Goal: Task Accomplishment & Management: Contribute content

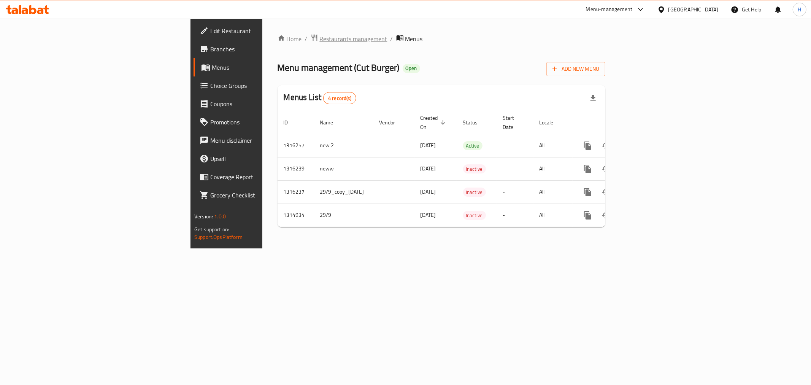
click at [320, 39] on span "Restaurants management" at bounding box center [354, 38] width 68 height 9
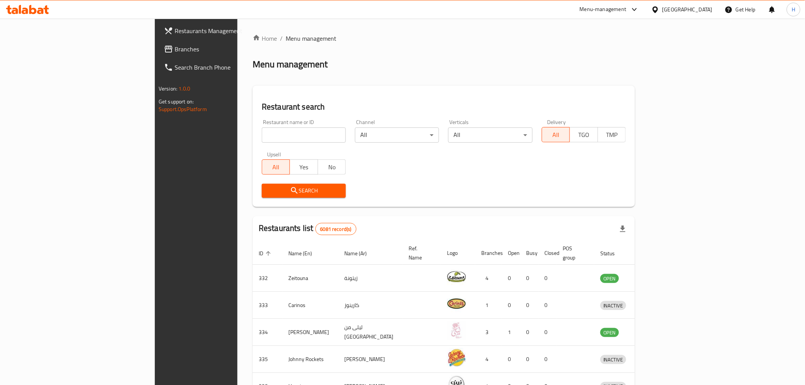
click at [262, 136] on input "search" at bounding box center [304, 134] width 84 height 15
type input "black slider"
click button "Search" at bounding box center [304, 191] width 84 height 14
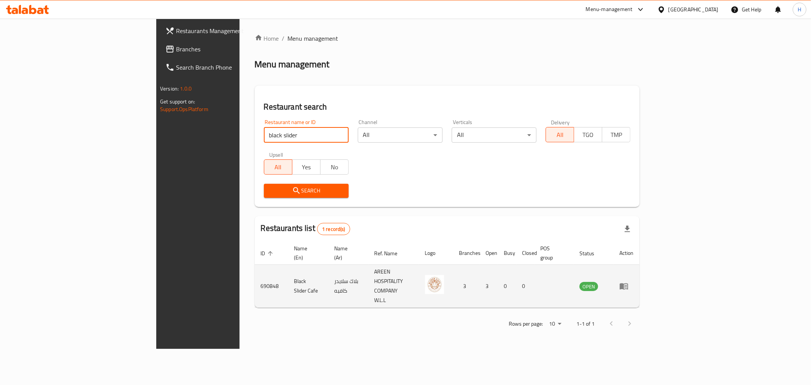
click at [629, 281] on icon "enhanced table" at bounding box center [624, 285] width 9 height 9
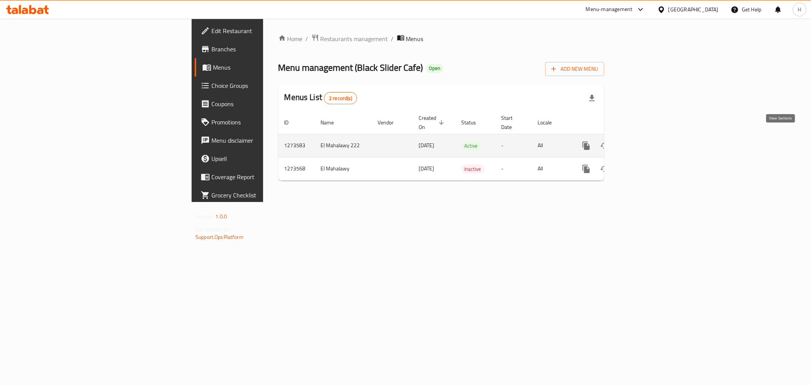
click at [646, 141] on icon "enhanced table" at bounding box center [641, 145] width 9 height 9
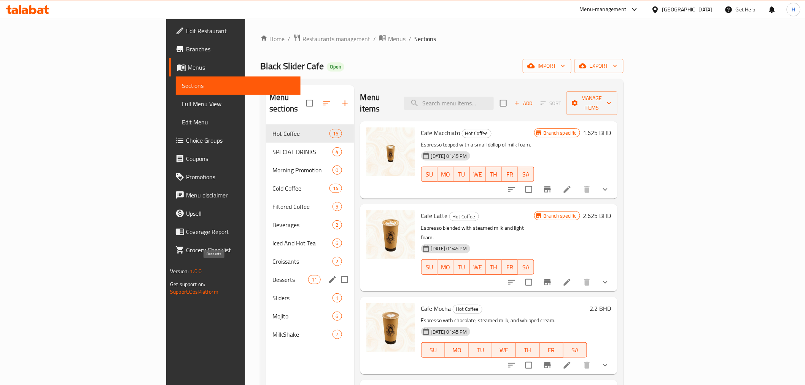
click at [272, 275] on span "Desserts" at bounding box center [290, 279] width 36 height 9
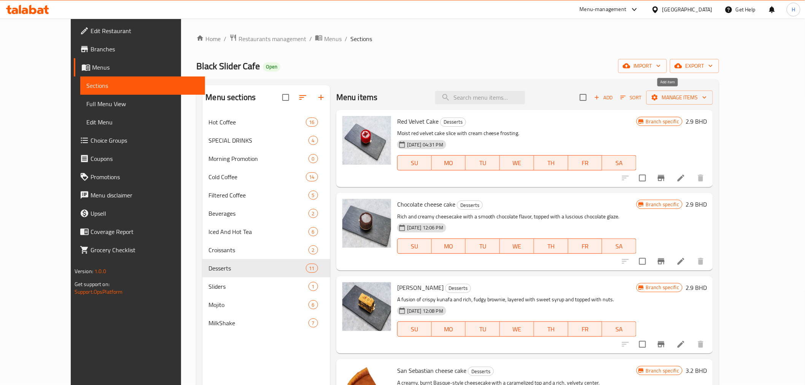
click at [600, 99] on icon "button" at bounding box center [596, 97] width 7 height 7
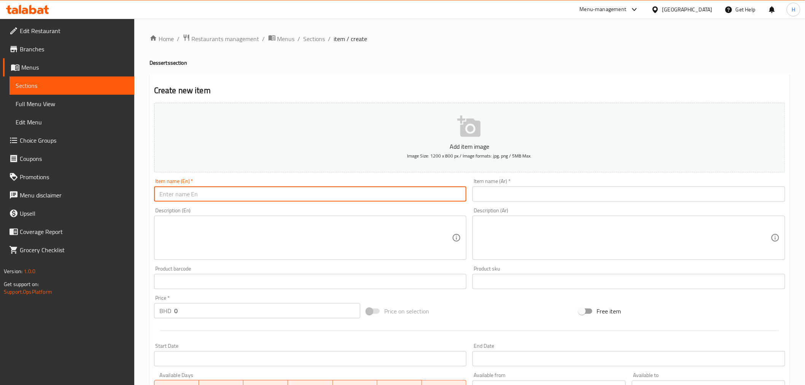
click at [207, 192] on input "text" at bounding box center [310, 193] width 313 height 15
paste input "Coffee Cake"
type input "Coffee Cake"
click at [562, 196] on input "text" at bounding box center [628, 193] width 313 height 15
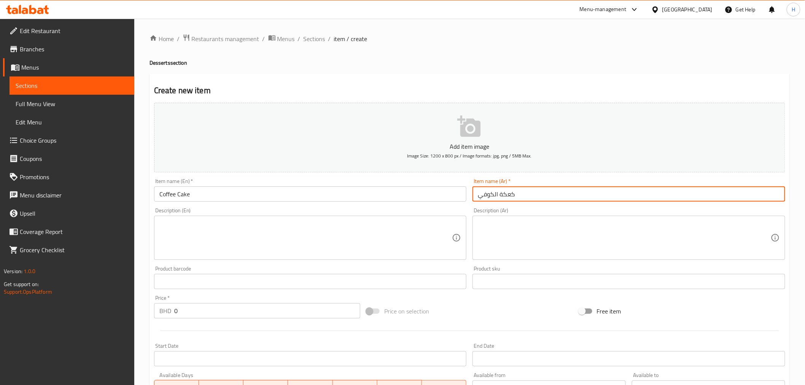
type input "كعكة الكوفي"
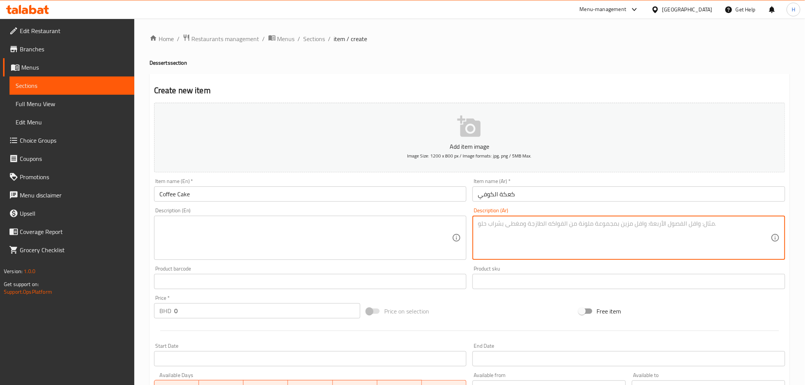
click at [557, 234] on textarea at bounding box center [624, 238] width 293 height 36
type textarea "كلعكة بنكهة الكوفي"
click at [223, 252] on textarea at bounding box center [305, 238] width 293 height 36
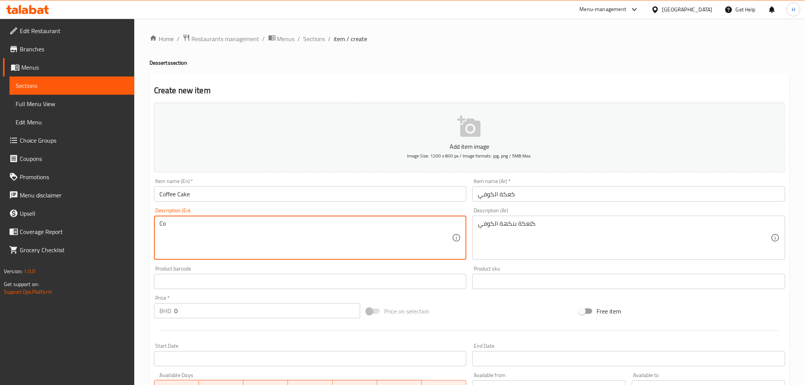
type textarea "C"
type textarea "Cake in Coffee Taste"
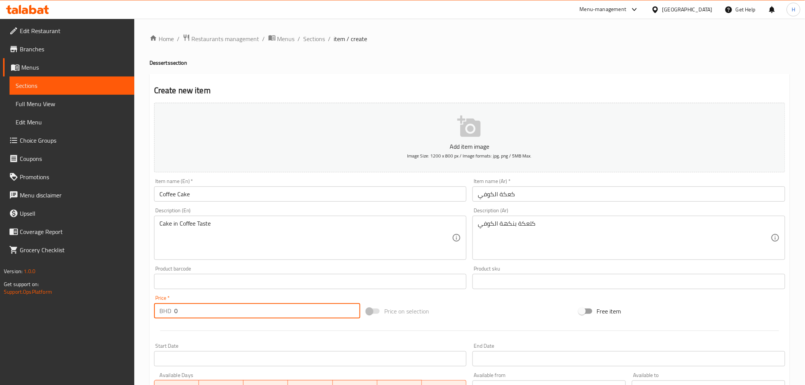
drag, startPoint x: 184, startPoint y: 313, endPoint x: 103, endPoint y: 313, distance: 81.8
click at [103, 313] on div "Edit Restaurant Branches Menus Sections Full Menu View Edit Menu Choice Groups …" at bounding box center [402, 278] width 805 height 519
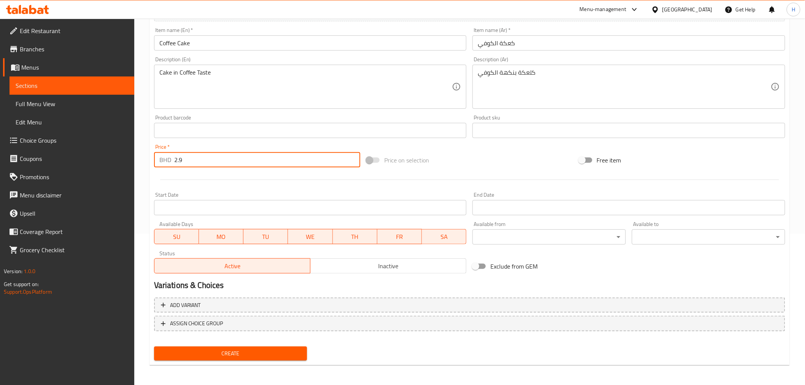
type input "2.9"
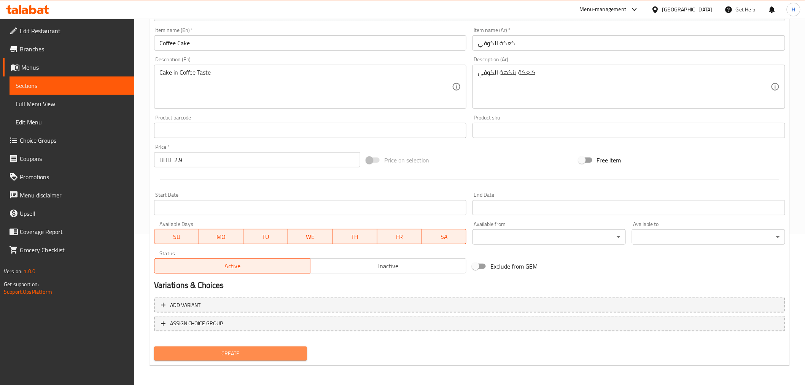
click at [173, 351] on span "Create" at bounding box center [230, 354] width 141 height 10
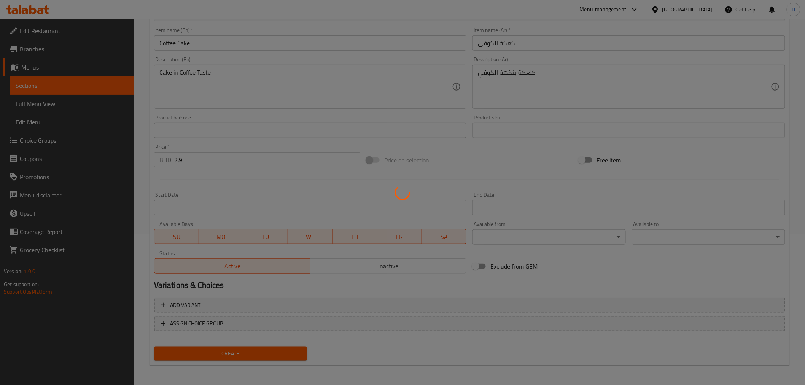
scroll to position [0, 0]
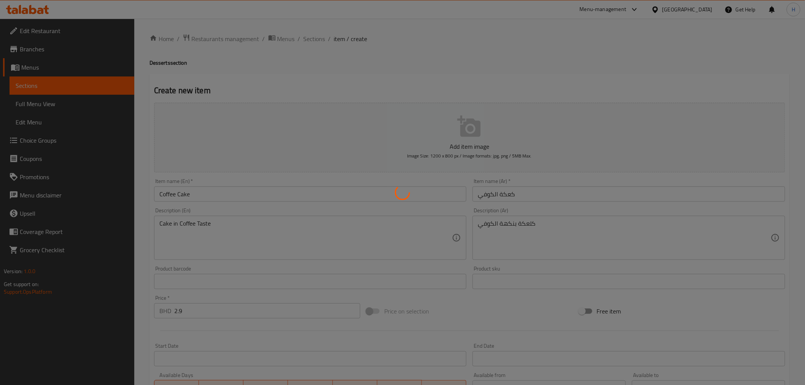
type input "0"
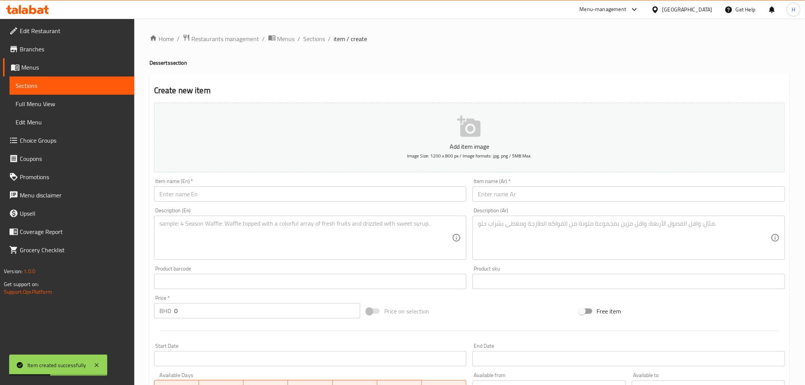
click at [176, 197] on input "text" at bounding box center [310, 193] width 313 height 15
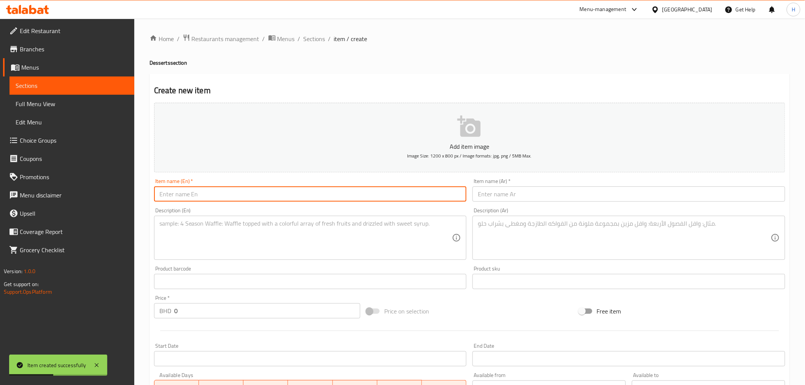
paste input "Snicker Cake"
type input "Snicker Cake"
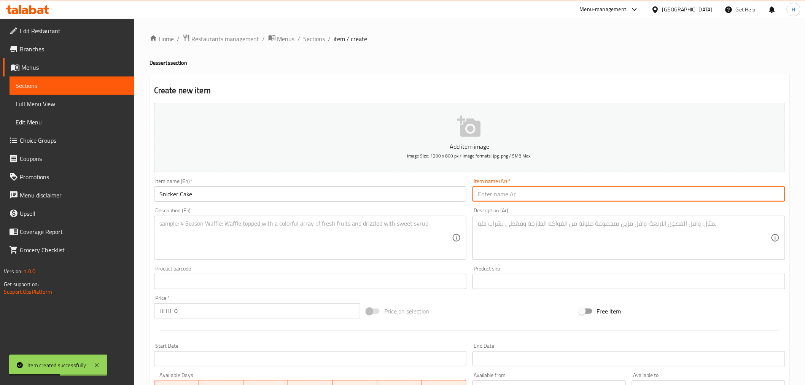
click at [516, 199] on input "text" at bounding box center [628, 193] width 313 height 15
type input "كعكة السنيكرز"
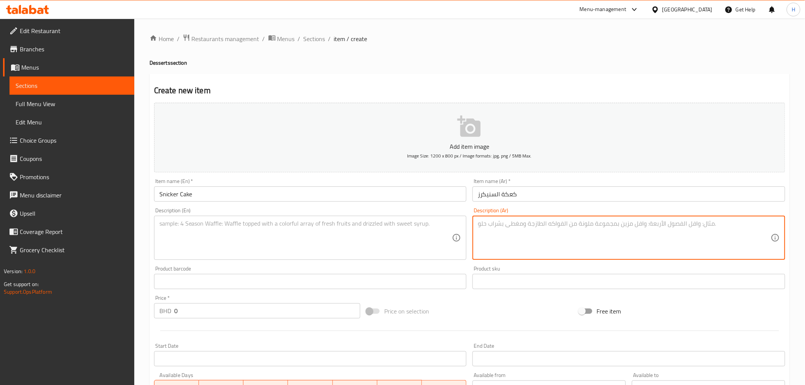
click at [500, 235] on textarea at bounding box center [624, 238] width 293 height 36
type textarea "كعكة بنكهة السنيكرز"
click at [207, 230] on textarea at bounding box center [305, 238] width 293 height 36
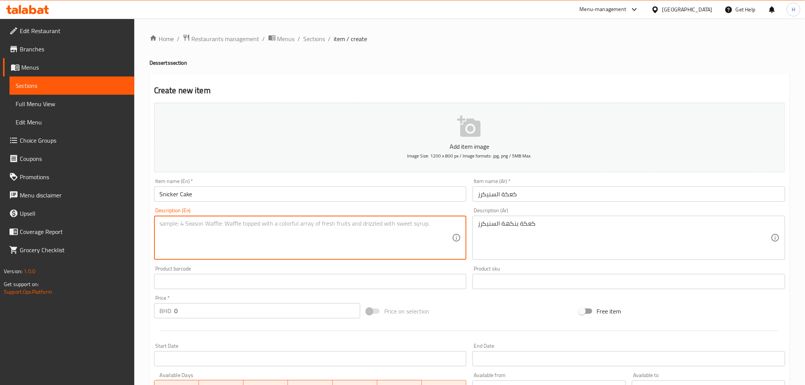
click at [185, 191] on input "Snicker Cake" at bounding box center [310, 193] width 313 height 15
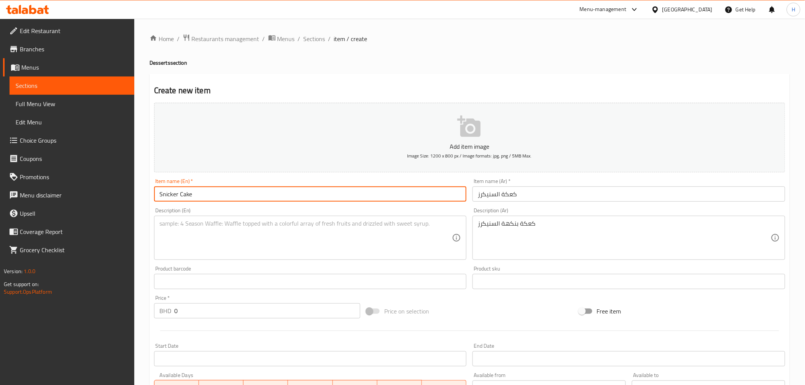
click at [185, 191] on input "Snicker Cake" at bounding box center [310, 193] width 313 height 15
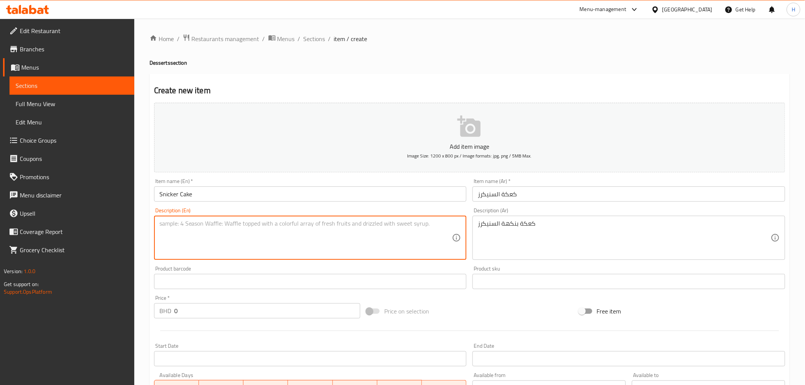
click at [181, 246] on textarea at bounding box center [305, 238] width 293 height 36
paste textarea "Cake"
type textarea "Cake with Sn"
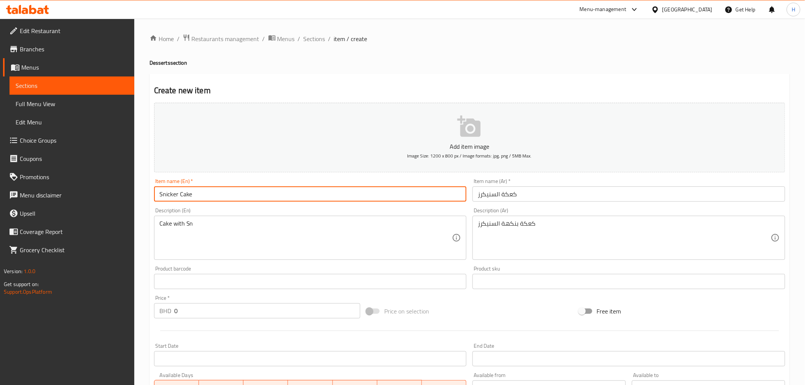
click at [158, 197] on input "Snicker Cake" at bounding box center [310, 193] width 313 height 15
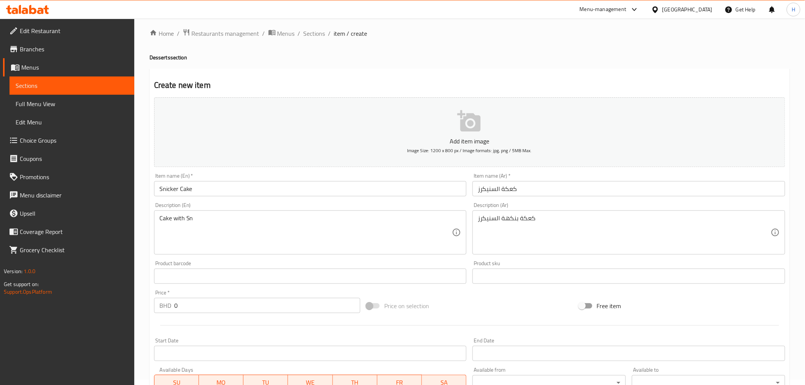
scroll to position [84, 0]
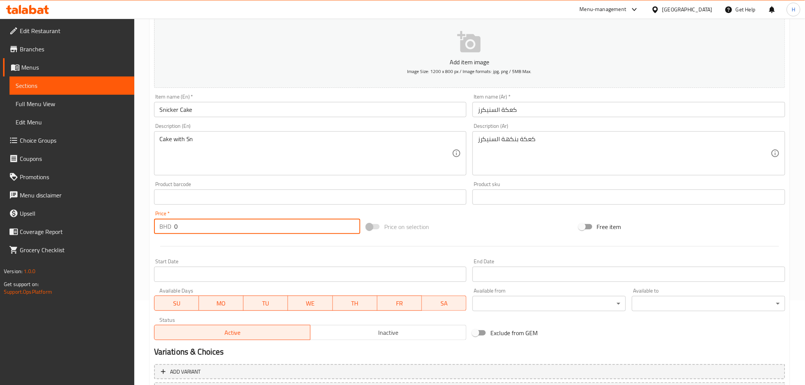
drag, startPoint x: 193, startPoint y: 227, endPoint x: 142, endPoint y: 226, distance: 51.0
click at [142, 226] on div "Home / Restaurants management / Menus / Sections / item / create Desserts secti…" at bounding box center [469, 193] width 671 height 519
type input "2.9"
click at [161, 112] on input "Snicker Cake" at bounding box center [310, 109] width 313 height 15
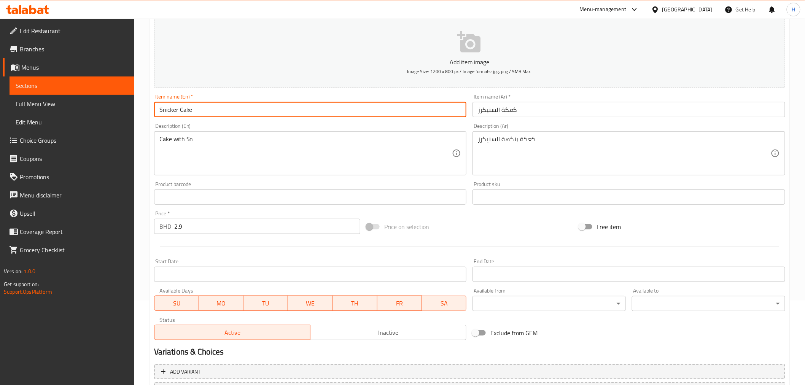
click at [161, 112] on input "Snicker Cake" at bounding box center [310, 109] width 313 height 15
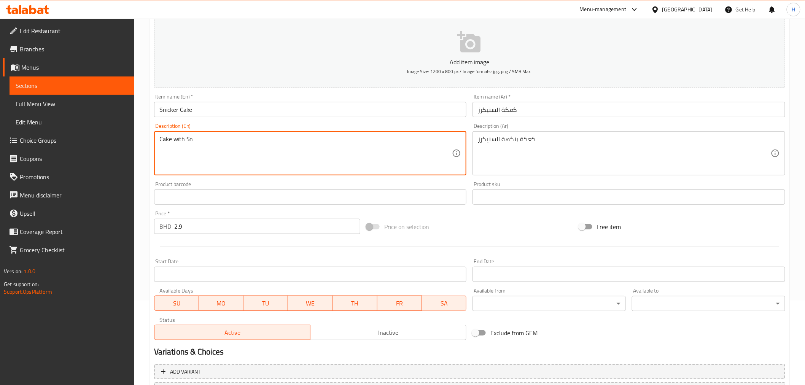
click at [189, 140] on textarea "Cake with Sn" at bounding box center [305, 153] width 293 height 36
paste textarea "icker"
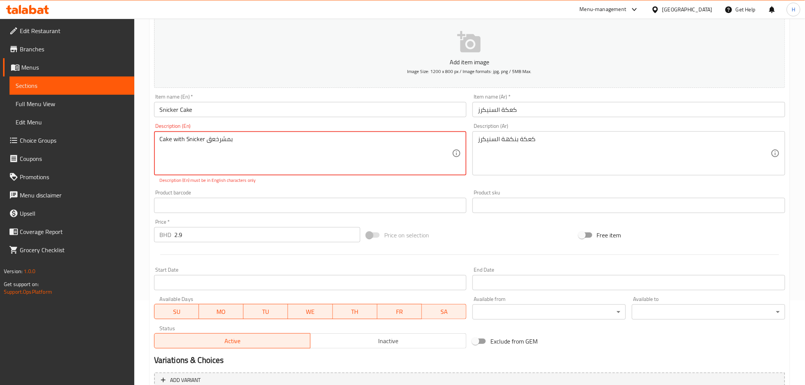
click at [221, 140] on textarea "Cake with Snicker بمشرخعق" at bounding box center [305, 153] width 293 height 36
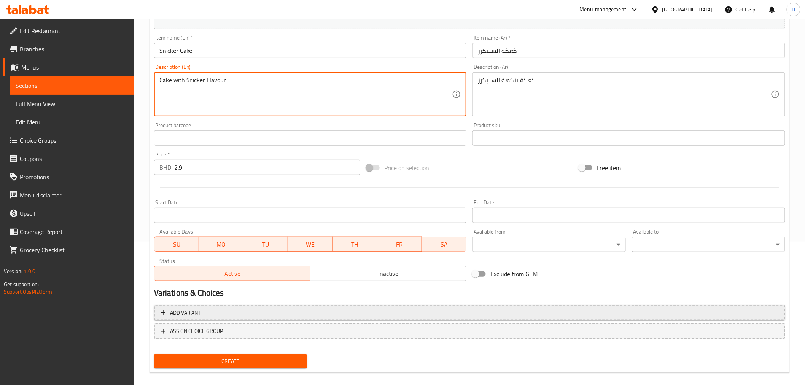
scroll to position [151, 0]
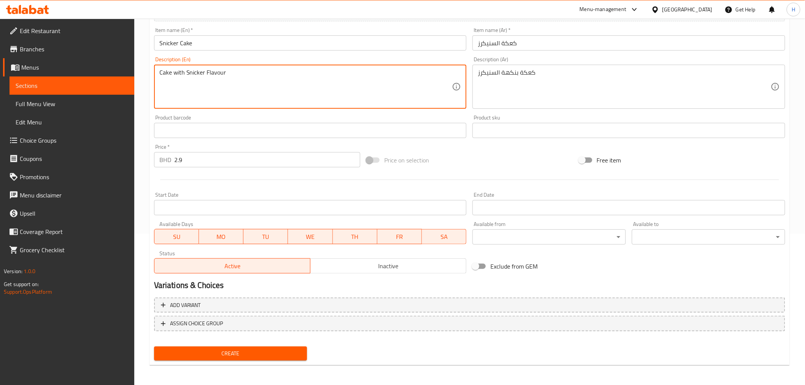
type textarea "Cake with Snicker Flavour"
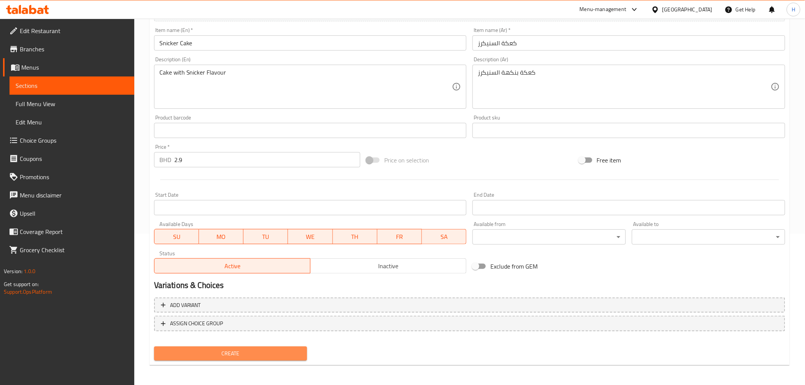
click at [179, 353] on span "Create" at bounding box center [230, 354] width 141 height 10
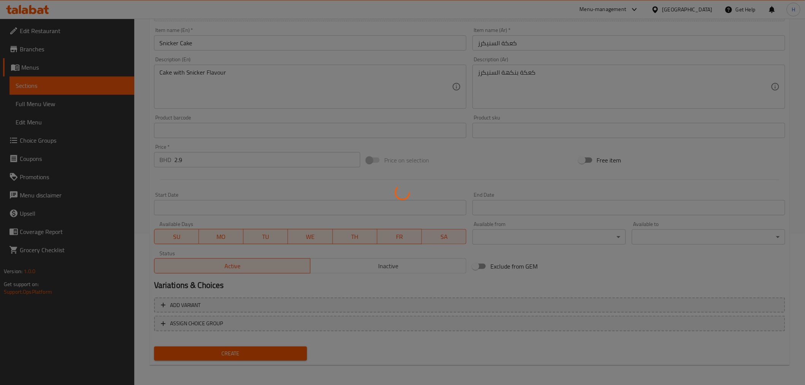
type input "0"
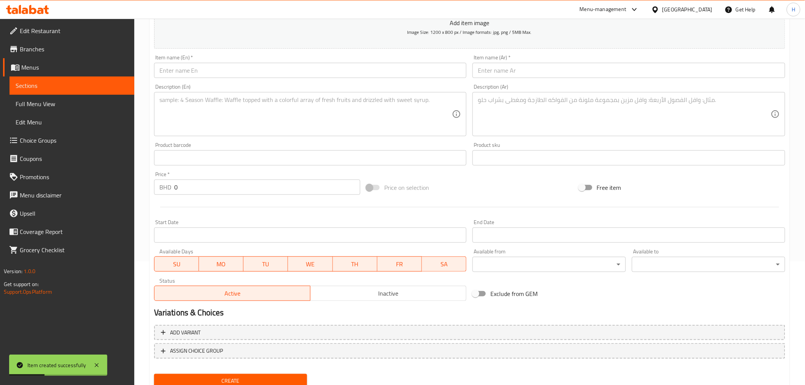
scroll to position [109, 0]
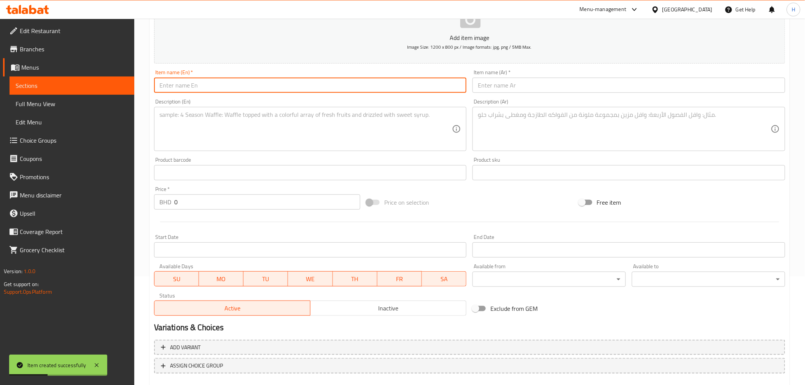
click at [180, 87] on input "text" at bounding box center [310, 85] width 313 height 15
paste input "Coconut Cake"
type input "Coconut Cake"
click at [502, 87] on input "text" at bounding box center [628, 85] width 313 height 15
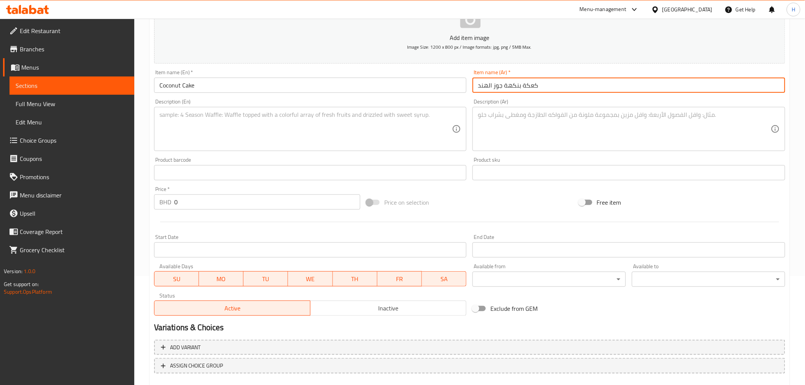
click at [505, 119] on textarea at bounding box center [624, 129] width 293 height 36
click at [499, 84] on input "كعكة بنكهة جوز الهند" at bounding box center [628, 85] width 313 height 15
click at [499, 85] on input "كعكة بنكهة جوز الهند" at bounding box center [628, 85] width 313 height 15
drag, startPoint x: 501, startPoint y: 85, endPoint x: 523, endPoint y: 86, distance: 21.3
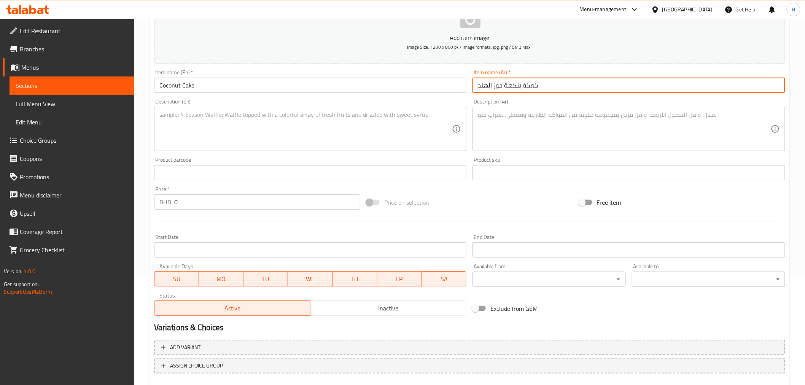
click at [523, 86] on input "كعكة بنكهة جوز الهند" at bounding box center [628, 85] width 313 height 15
type input "كعكة جوز الهند"
click at [497, 122] on textarea at bounding box center [624, 129] width 293 height 36
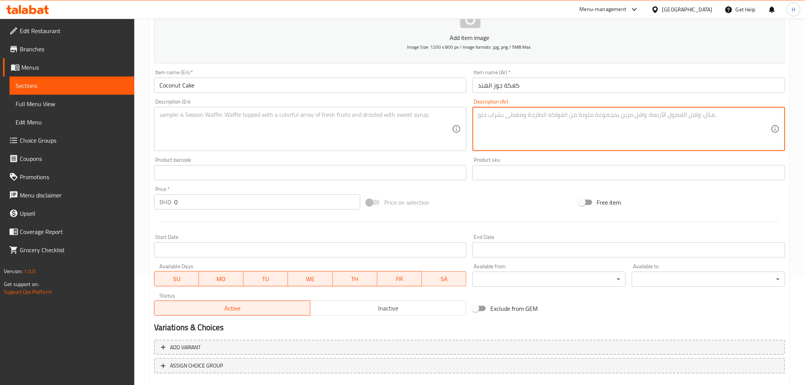
paste textarea "كعكة بنكهة جوز الهند"
type textarea "كعكة بنكهة جوز الهند"
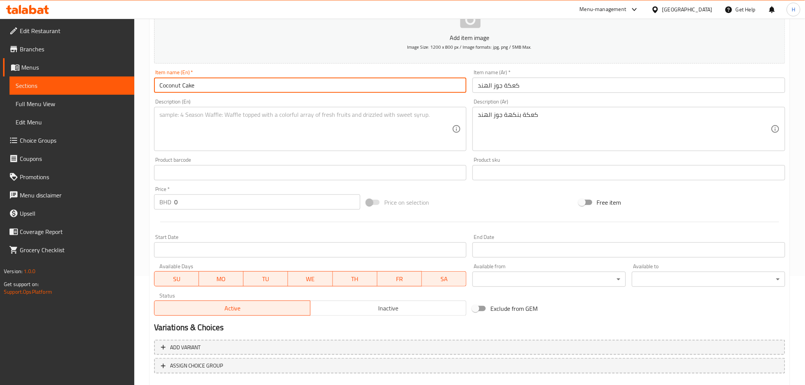
drag, startPoint x: 204, startPoint y: 84, endPoint x: 134, endPoint y: 85, distance: 70.0
click at [134, 85] on div "Edit Restaurant Branches Menus Sections Full Menu View Edit Menu Choice Groups …" at bounding box center [402, 169] width 805 height 519
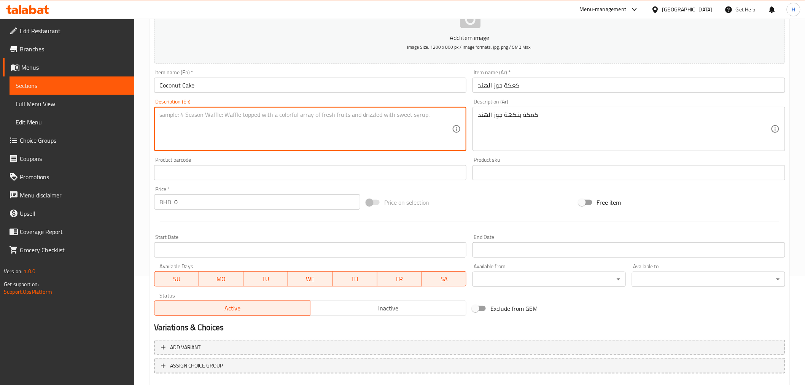
click at [181, 119] on textarea at bounding box center [305, 129] width 293 height 36
paste textarea "Coconut Cake"
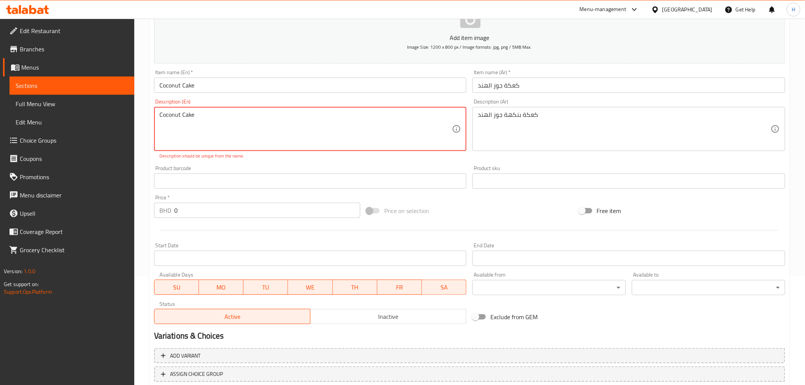
click at [183, 117] on textarea "Coconut Cake" at bounding box center [305, 129] width 293 height 36
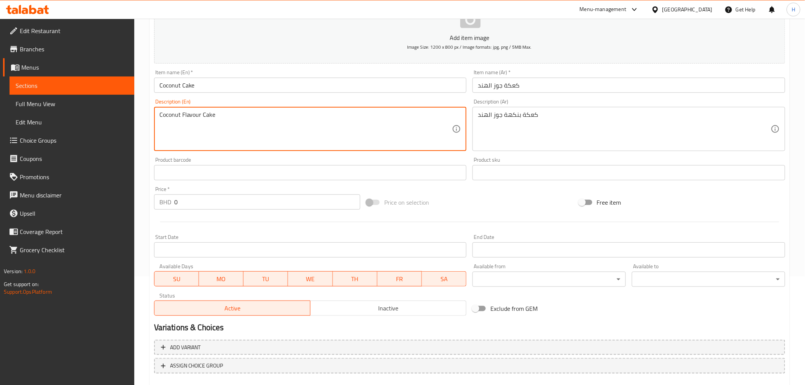
type textarea "Coconut Flavour Cake"
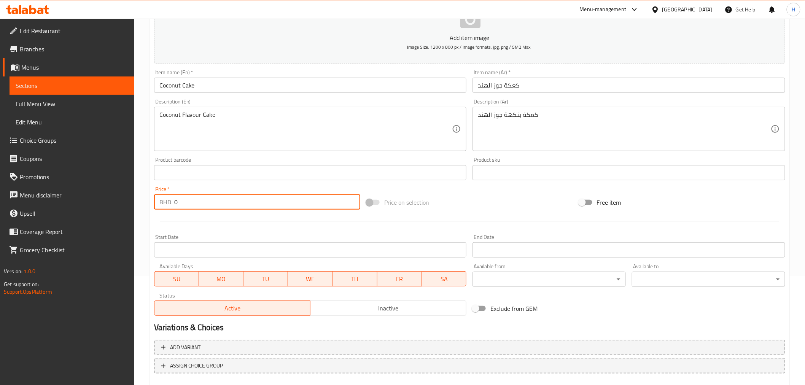
drag, startPoint x: 181, startPoint y: 202, endPoint x: 157, endPoint y: 202, distance: 23.6
click at [158, 202] on div "BHD 0 Price *" at bounding box center [257, 201] width 206 height 15
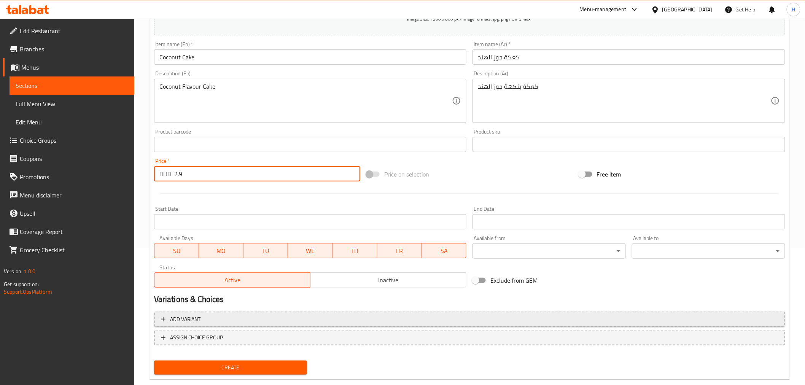
scroll to position [151, 0]
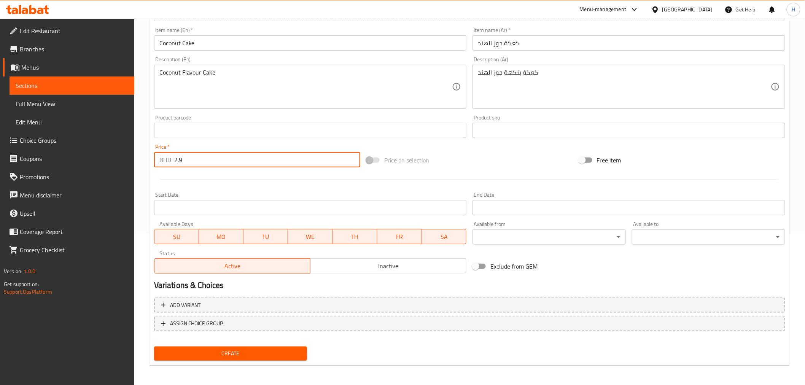
type input "2.9"
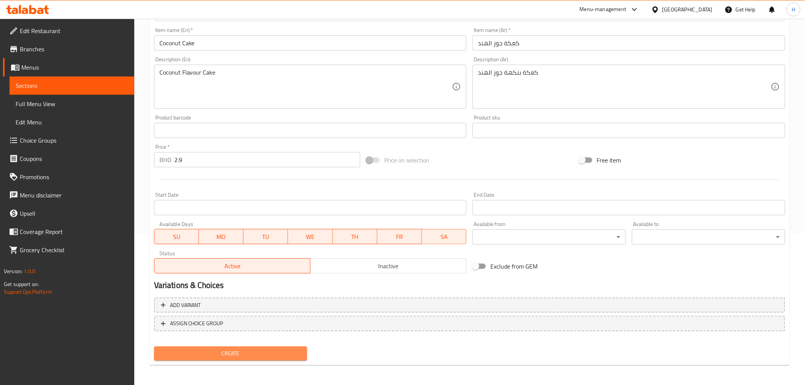
click at [190, 350] on span "Create" at bounding box center [230, 354] width 141 height 10
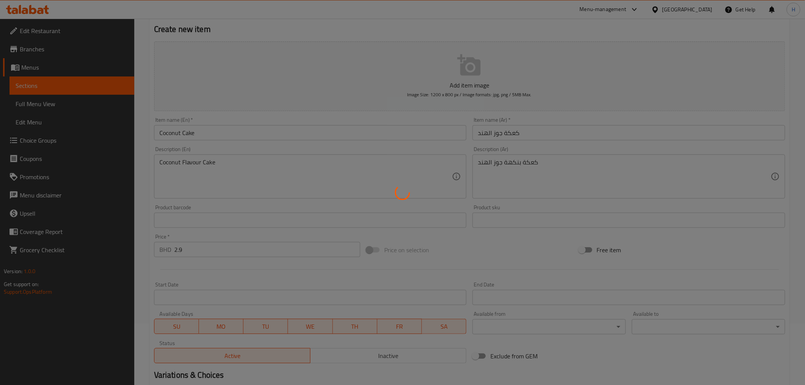
scroll to position [0, 0]
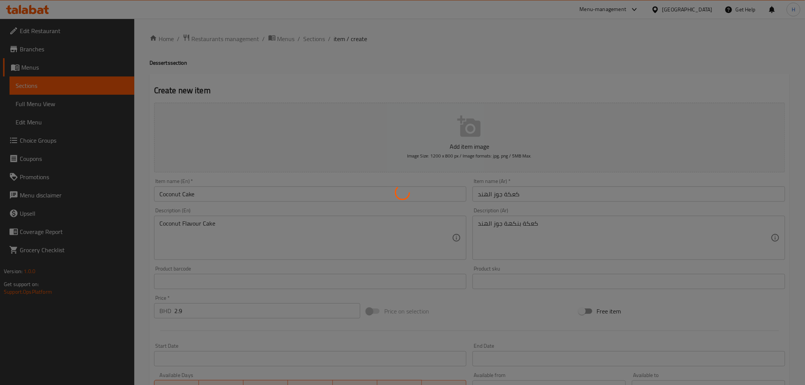
type input "0"
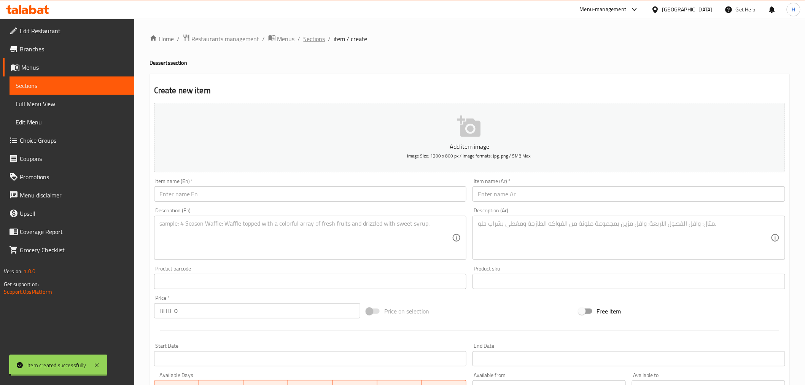
click at [312, 38] on span "Sections" at bounding box center [315, 38] width 22 height 9
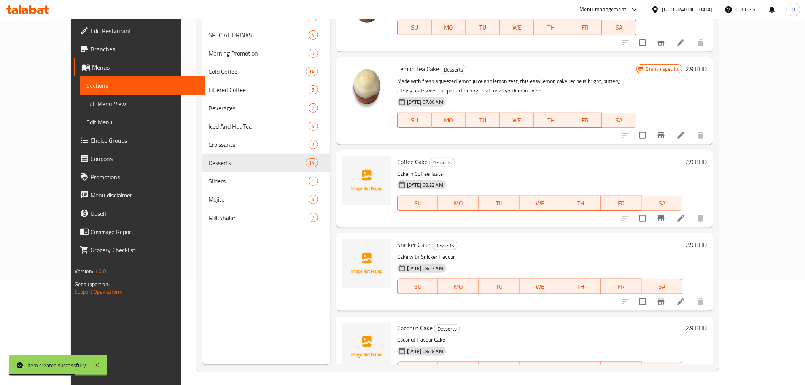
scroll to position [106, 0]
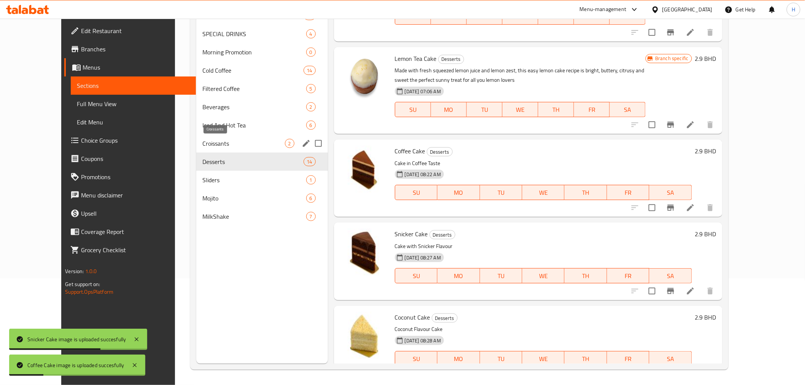
click at [202, 139] on span "Croissants" at bounding box center [243, 143] width 82 height 9
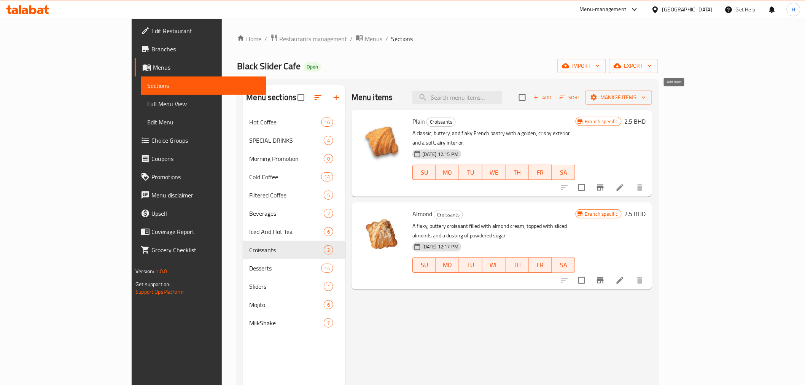
click at [553, 100] on span "Add" at bounding box center [542, 97] width 21 height 9
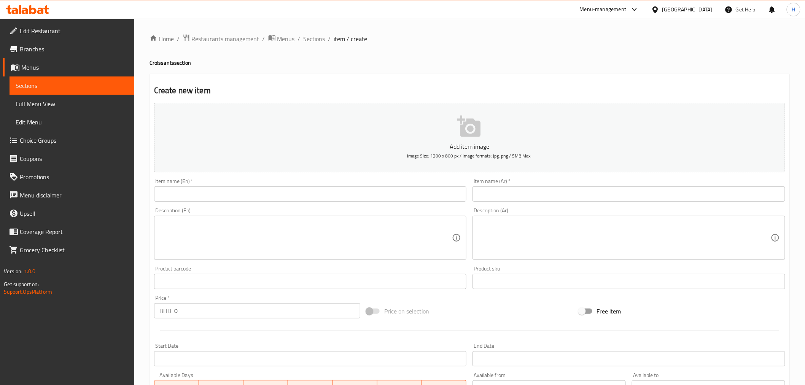
click at [219, 189] on input "text" at bounding box center [310, 193] width 313 height 15
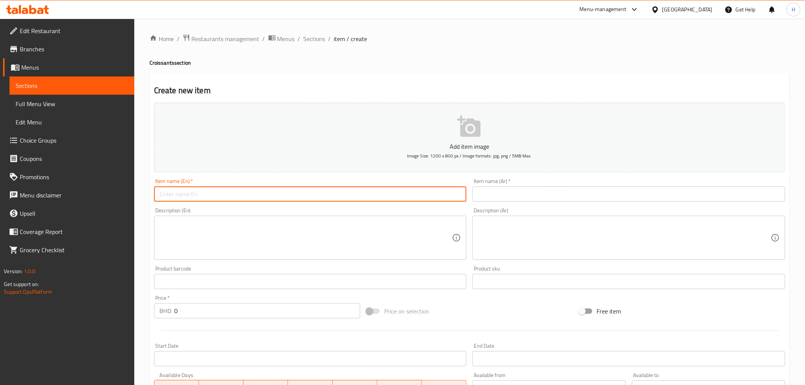
paste input "Chocolate Croissant"
type input "Chocolate Croissant"
click at [531, 197] on input "text" at bounding box center [628, 193] width 313 height 15
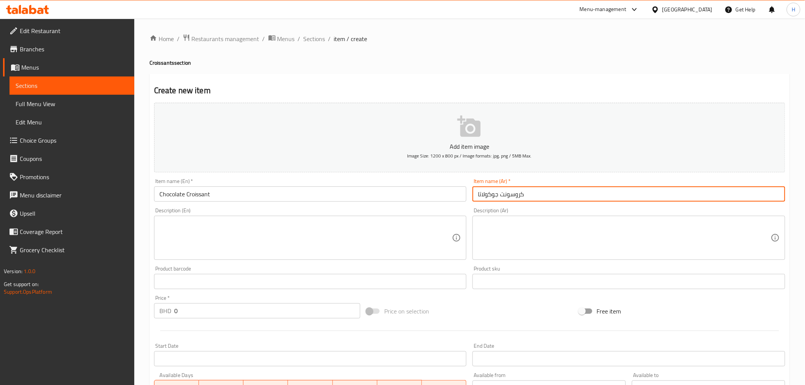
type input "كروسونت جوكولاتا"
click at [501, 229] on textarea at bounding box center [624, 238] width 293 height 36
click at [494, 189] on input "كروسونت جوكولاتا" at bounding box center [628, 193] width 313 height 15
click at [489, 196] on input "كروسونت جوكولاتا" at bounding box center [628, 193] width 313 height 15
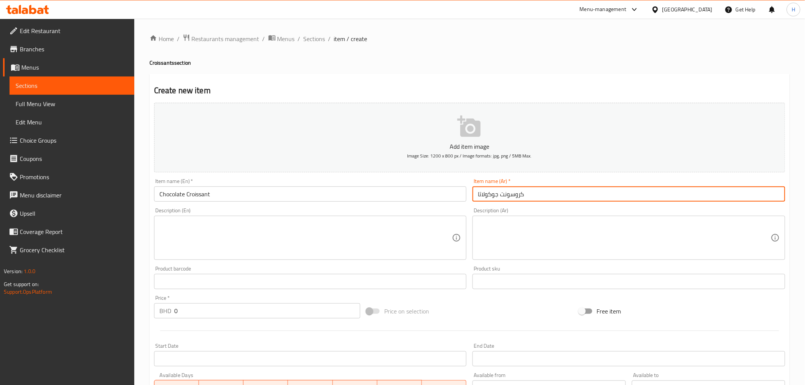
click at [489, 196] on input "كروسونت جوكولاتا" at bounding box center [628, 193] width 313 height 15
click at [491, 227] on textarea at bounding box center [624, 238] width 293 height 36
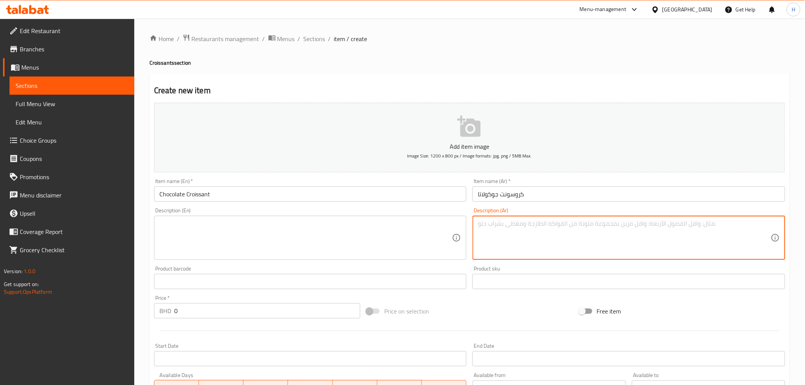
paste textarea "كروسونت جوكولاتا"
click at [499, 225] on textarea "كروسونت جوكولاتا" at bounding box center [624, 238] width 293 height 36
type textarea "كروسونت بنكهة جوكولاتا"
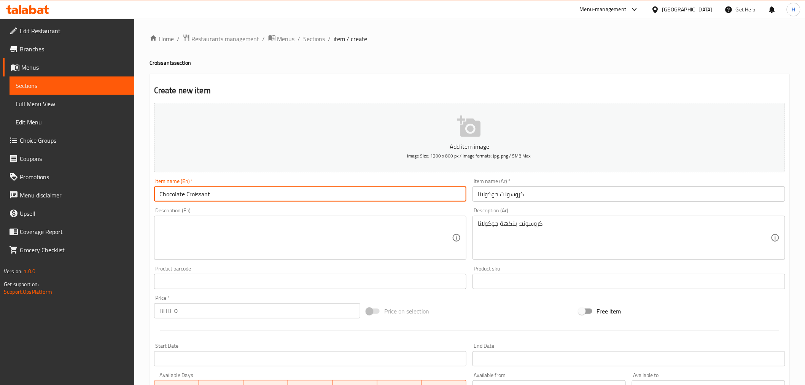
drag, startPoint x: 129, startPoint y: 189, endPoint x: 77, endPoint y: 185, distance: 52.3
click at [77, 185] on div "Edit Restaurant Branches Menus Sections Full Menu View Edit Menu Choice Groups …" at bounding box center [402, 278] width 805 height 519
click at [180, 245] on textarea at bounding box center [305, 238] width 293 height 36
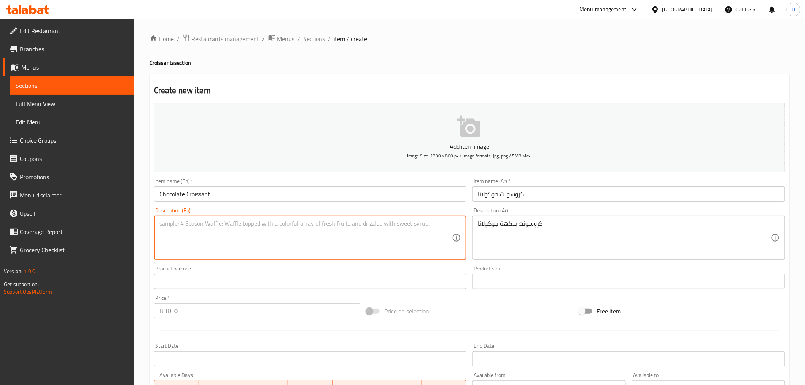
paste textarea "Chocolate Croissant"
click at [186, 224] on textarea "Chocolate Croissant" at bounding box center [305, 238] width 293 height 36
type textarea "Chocolate flavour Croissant"
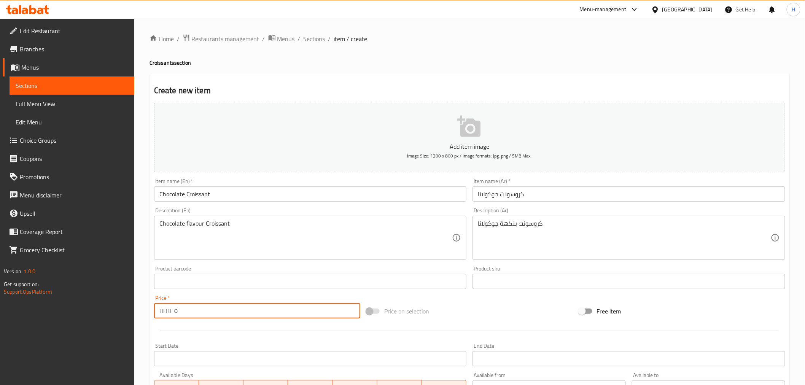
drag, startPoint x: 183, startPoint y: 313, endPoint x: 136, endPoint y: 307, distance: 46.7
click at [136, 307] on div "Home / Restaurants management / Menus / Sections / item / create Croissants sec…" at bounding box center [469, 278] width 671 height 519
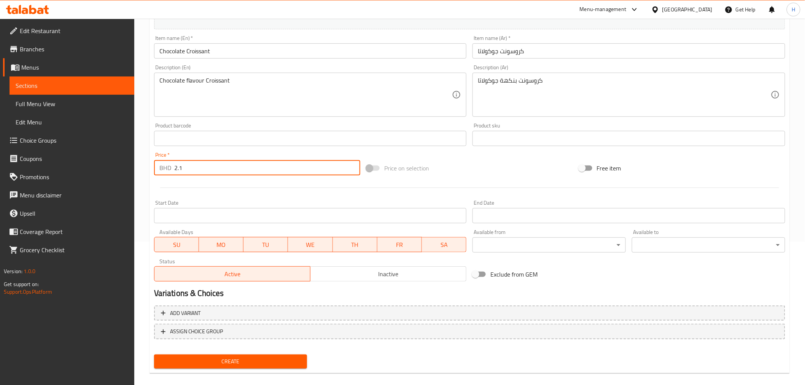
scroll to position [151, 0]
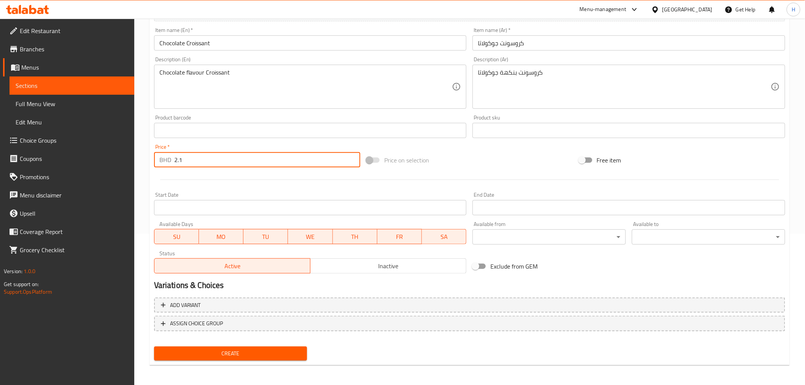
type input "2.1"
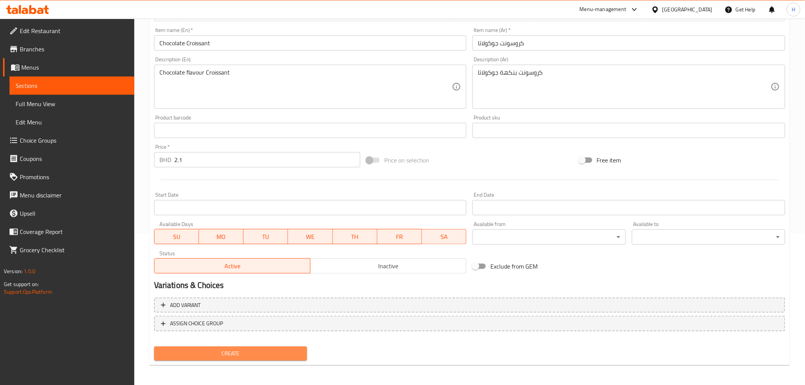
click at [163, 354] on span "Create" at bounding box center [230, 354] width 141 height 10
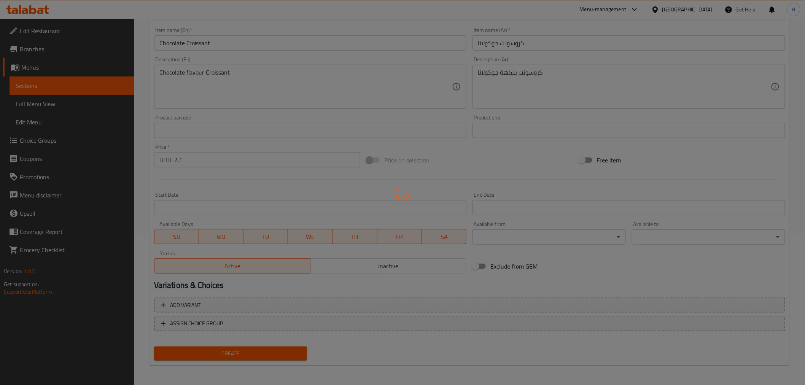
type input "0"
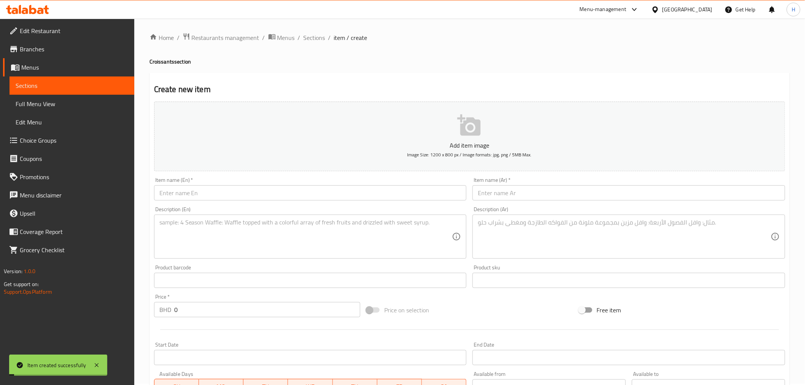
scroll to position [0, 0]
click at [246, 198] on input "text" at bounding box center [310, 193] width 313 height 15
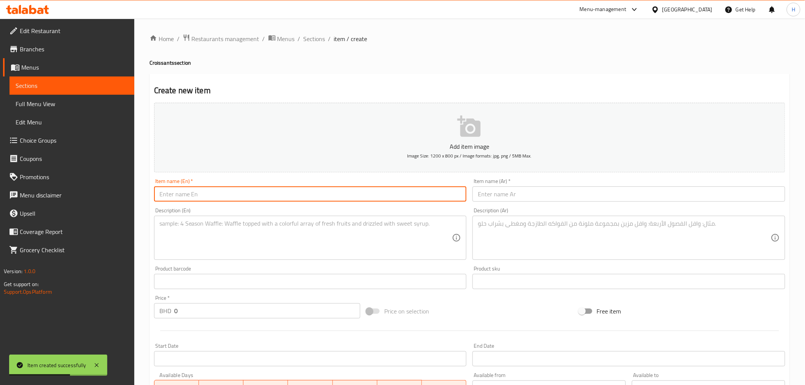
paste input "Nutella Cruffin"
type input "Nutella Cruffin"
click at [546, 196] on input "text" at bounding box center [628, 193] width 313 height 15
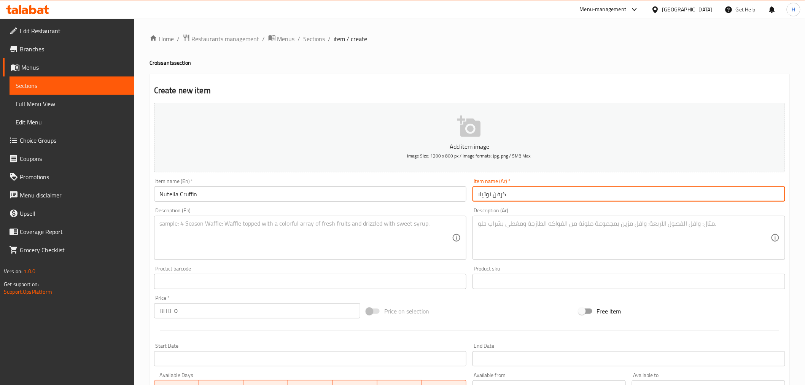
drag, startPoint x: 528, startPoint y: 195, endPoint x: 396, endPoint y: 170, distance: 134.0
click at [396, 170] on div "Add item image Image Size: 1200 x 800 px / Image formats: jpg, png / 5MB Max. I…" at bounding box center [469, 264] width 637 height 328
type input "كرفن نوتيلا"
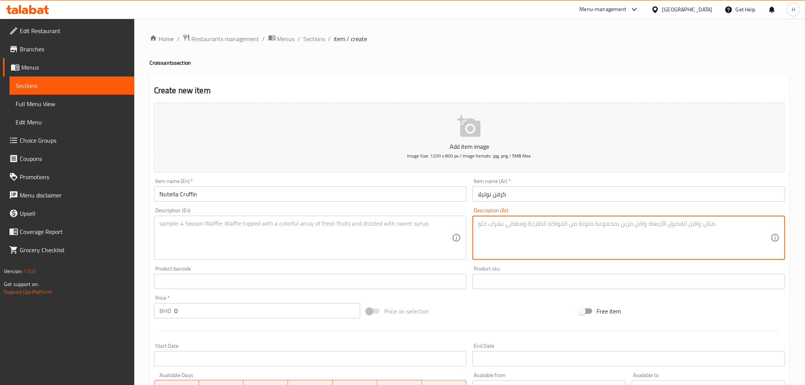
click at [491, 229] on textarea at bounding box center [624, 238] width 293 height 36
paste textarea "كرفن نوتيلا"
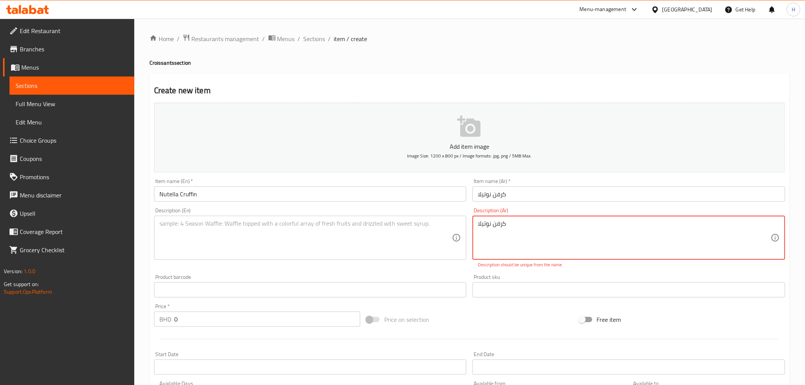
click at [493, 223] on textarea "كرفن نوتيلا" at bounding box center [624, 238] width 293 height 36
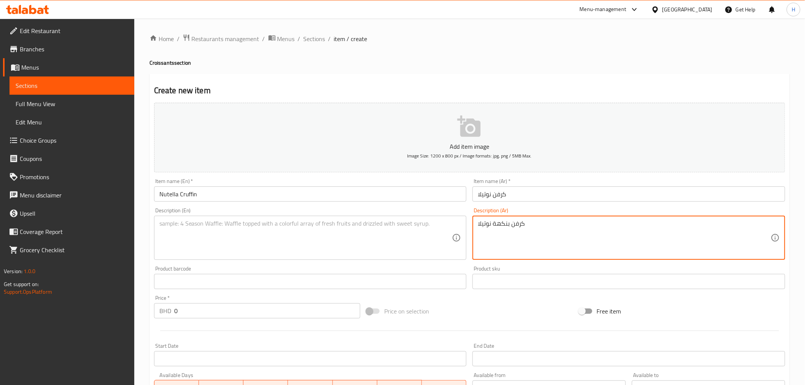
type textarea "كرفن بنكهة نوتيلا"
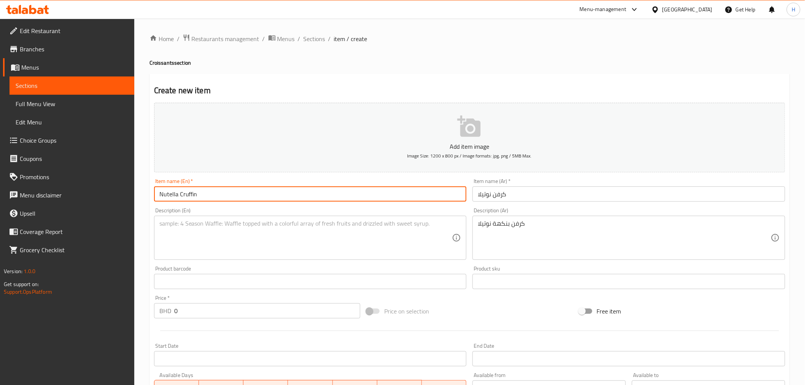
drag, startPoint x: 248, startPoint y: 199, endPoint x: 90, endPoint y: 184, distance: 158.5
click at [90, 184] on div "Edit Restaurant Branches Menus Sections Full Menu View Edit Menu Choice Groups …" at bounding box center [402, 278] width 805 height 519
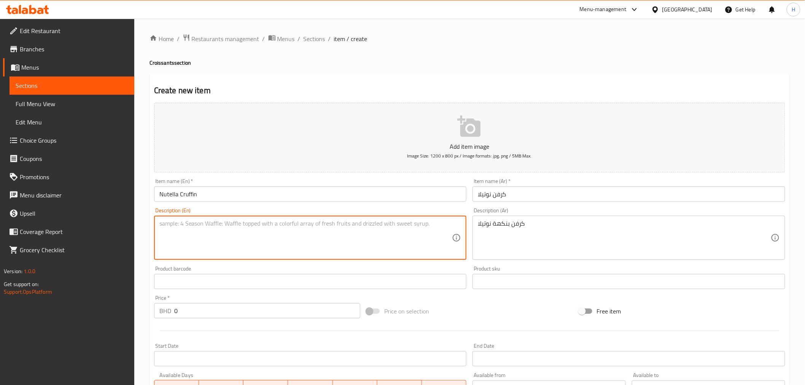
click at [184, 238] on textarea at bounding box center [305, 238] width 293 height 36
paste textarea "Nutella Cruffin"
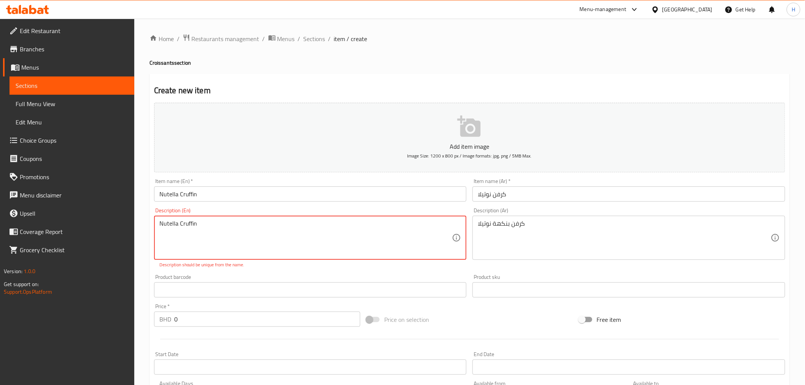
click at [180, 225] on textarea "Nutella Cruffin" at bounding box center [305, 238] width 293 height 36
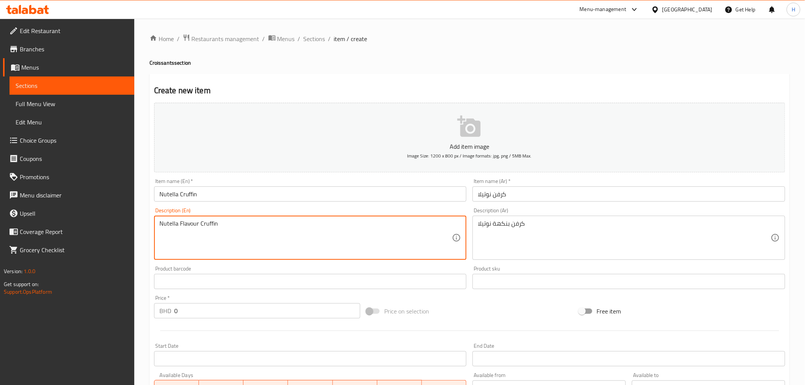
type textarea "Nutella Flavour Cruffin"
click at [134, 303] on div "Edit Restaurant Branches Menus Sections Full Menu View Edit Menu Choice Groups …" at bounding box center [402, 278] width 805 height 519
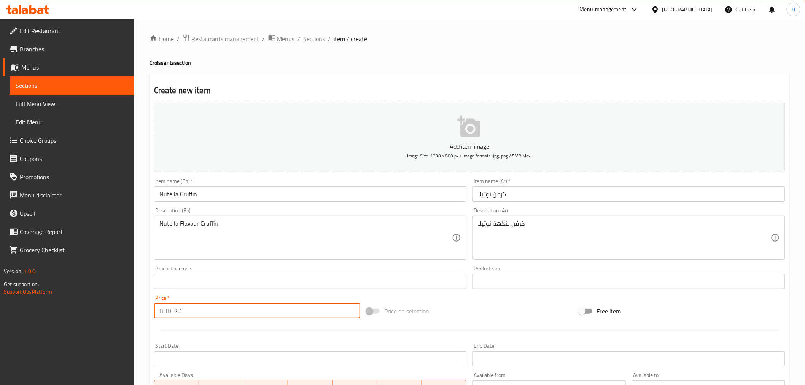
type input "2.1"
click at [145, 306] on div "Home / Restaurants management / Menus / Sections / item / create Croissants sec…" at bounding box center [469, 278] width 671 height 519
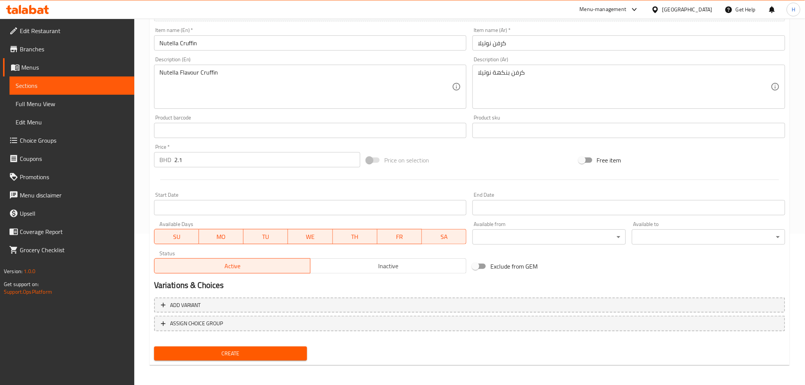
click at [172, 349] on span "Create" at bounding box center [230, 354] width 141 height 10
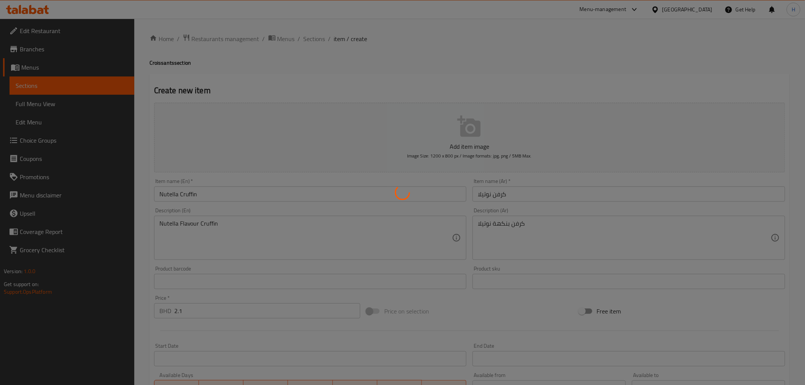
type input "0"
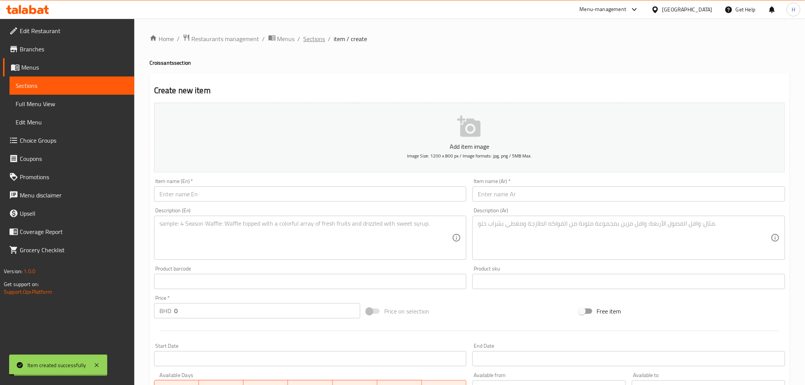
click at [307, 40] on span "Sections" at bounding box center [315, 38] width 22 height 9
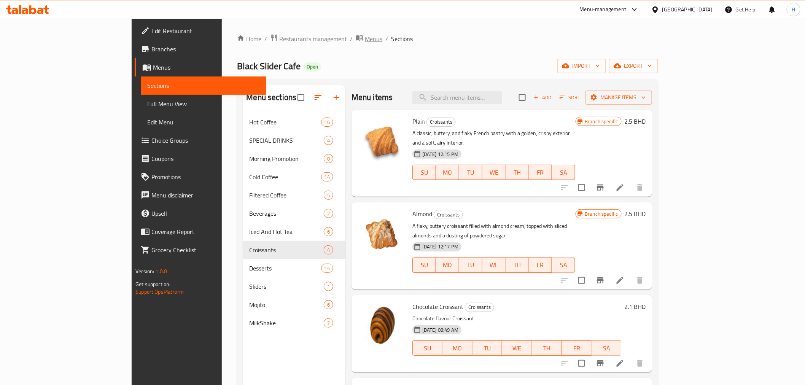
click at [365, 40] on span "Menus" at bounding box center [373, 38] width 17 height 9
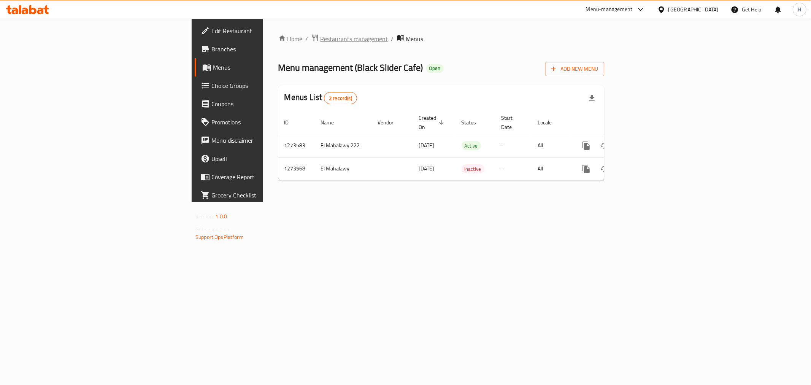
click at [321, 38] on span "Restaurants management" at bounding box center [355, 38] width 68 height 9
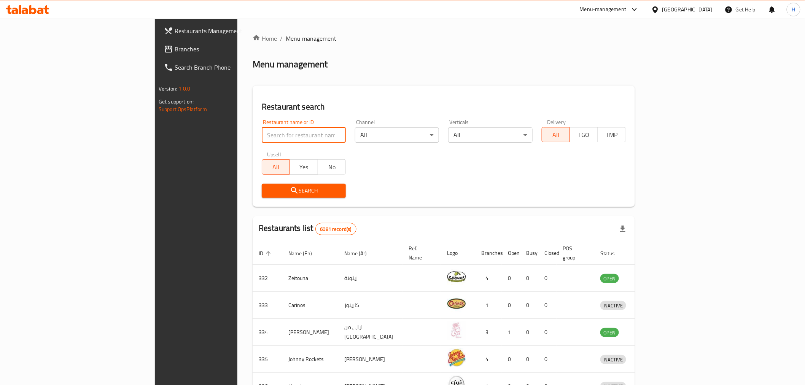
click at [262, 141] on input "search" at bounding box center [304, 134] width 84 height 15
click at [262, 135] on input "search" at bounding box center [304, 134] width 84 height 15
drag, startPoint x: 212, startPoint y: 146, endPoint x: 209, endPoint y: 134, distance: 12.9
click at [257, 146] on div "Restaurant name or ID Restaurant name or ID" at bounding box center [303, 131] width 93 height 32
click at [262, 134] on input "search" at bounding box center [304, 134] width 84 height 15
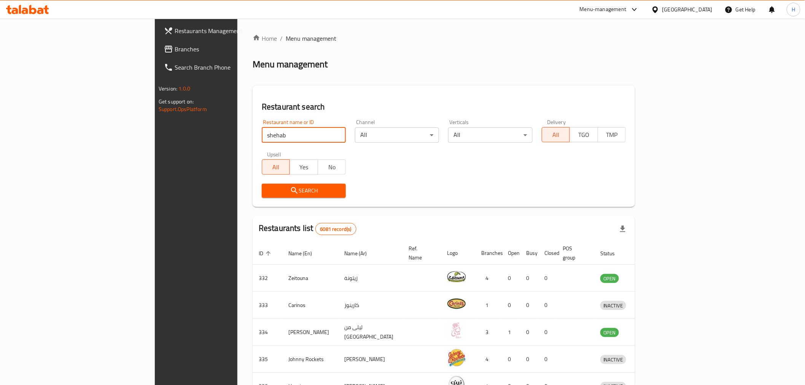
type input "shehab"
click button "Search" at bounding box center [304, 191] width 84 height 14
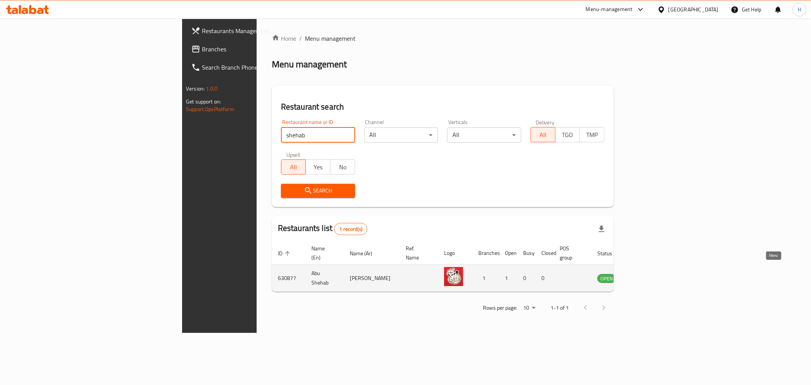
click at [645, 277] on icon "enhanced table" at bounding box center [643, 278] width 3 height 3
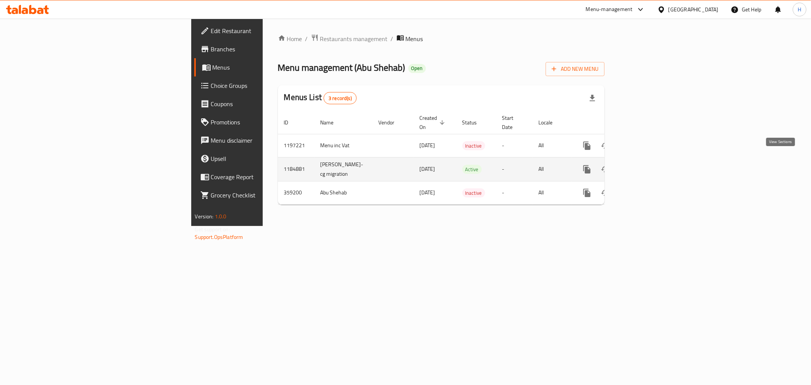
click at [645, 166] on icon "enhanced table" at bounding box center [642, 169] width 7 height 7
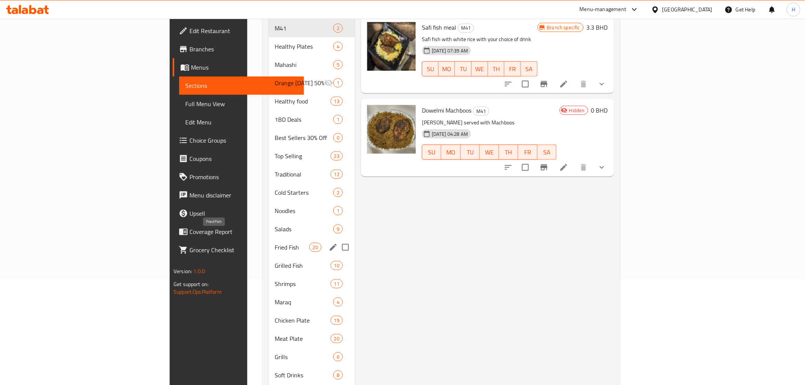
scroll to position [117, 0]
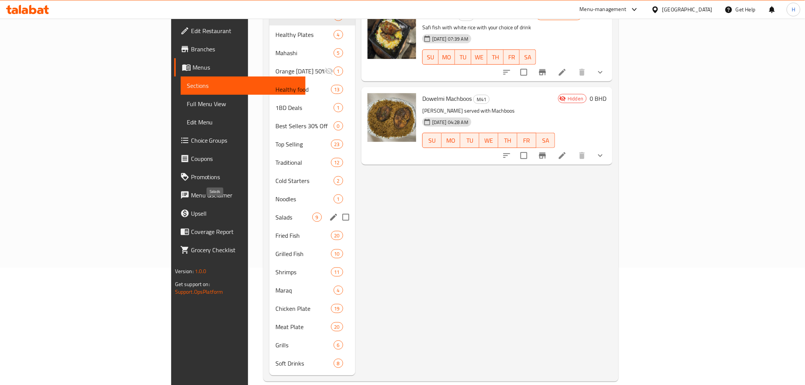
click at [275, 213] on span "Salads" at bounding box center [293, 217] width 37 height 9
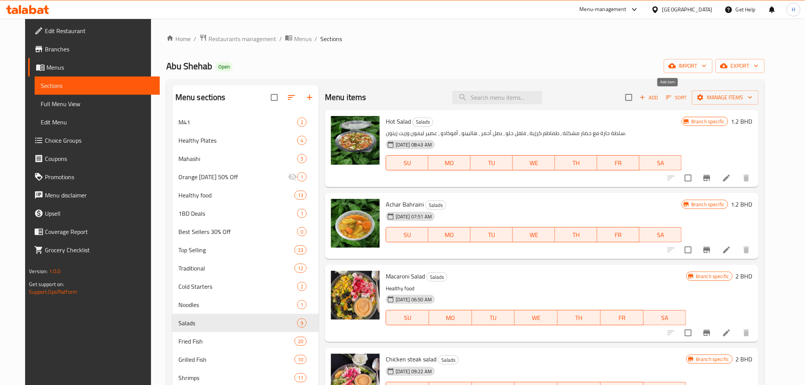
click at [644, 97] on icon "button" at bounding box center [642, 97] width 4 height 4
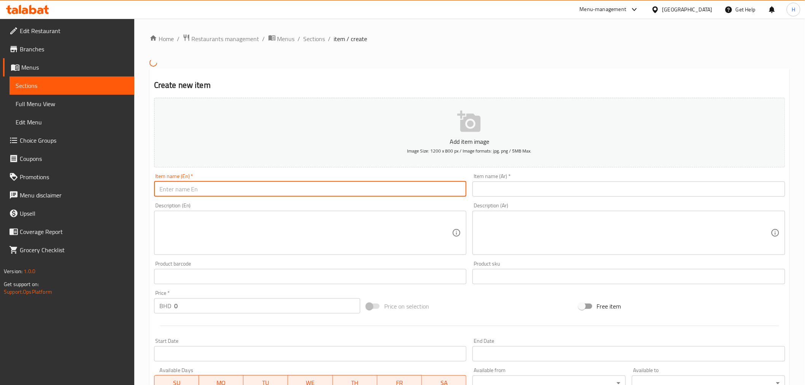
click at [178, 190] on input "text" at bounding box center [310, 188] width 313 height 15
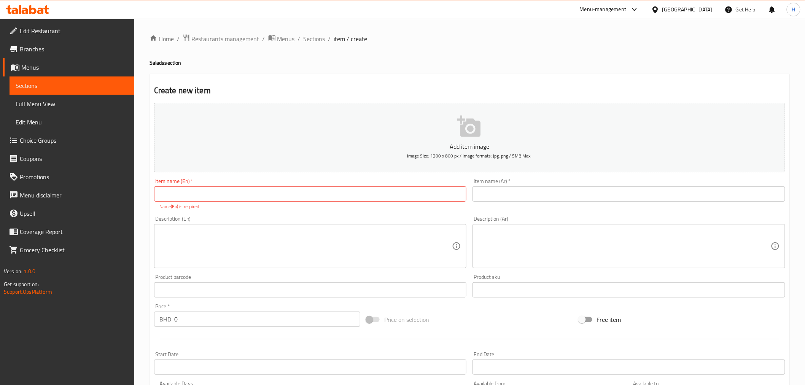
click at [244, 186] on div "Item name (En)   * Item name (En) * Name(En) is required" at bounding box center [310, 194] width 313 height 32
click at [244, 188] on input "text" at bounding box center [310, 193] width 313 height 15
paste input "Quinoa salad"
type input "Quinoa salad"
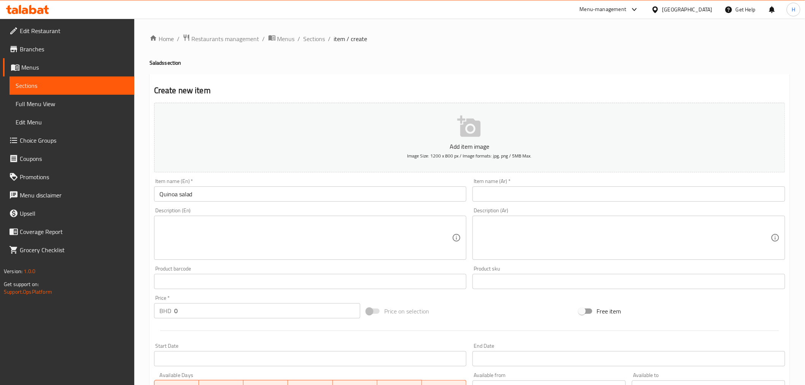
click at [487, 193] on input "text" at bounding box center [628, 193] width 313 height 15
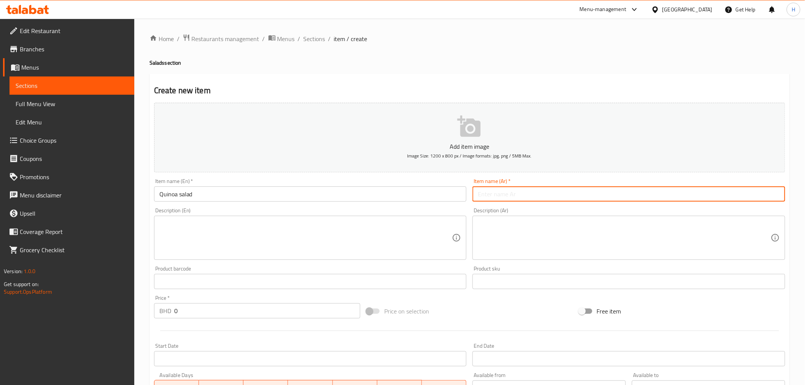
paste input "سلطة كينو"
type input "سلطة كينوا"
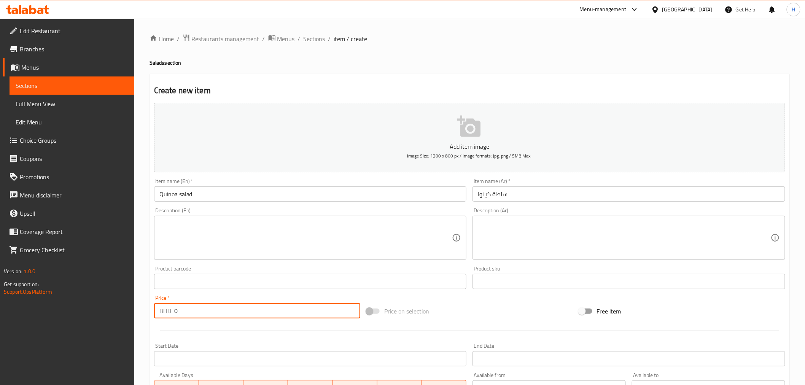
drag, startPoint x: 165, startPoint y: 312, endPoint x: 128, endPoint y: 312, distance: 37.3
click at [128, 312] on div "Edit Restaurant Branches Menus Sections Full Menu View Edit Menu Choice Groups …" at bounding box center [402, 278] width 805 height 519
type input "1.5"
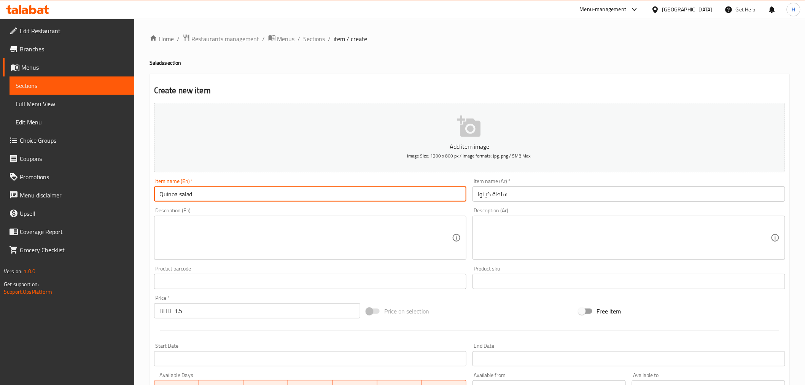
drag, startPoint x: 172, startPoint y: 191, endPoint x: 101, endPoint y: 185, distance: 70.6
click at [101, 185] on div "Edit Restaurant Branches Menus Sections Full Menu View Edit Menu Choice Groups …" at bounding box center [402, 278] width 805 height 519
click at [186, 233] on textarea at bounding box center [305, 238] width 293 height 36
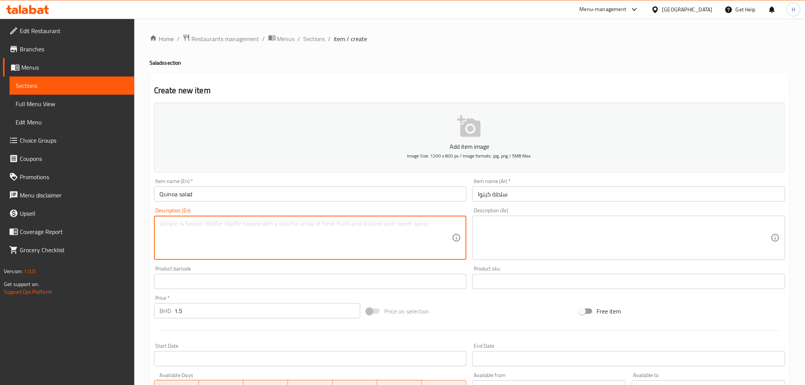
paste textarea "Quinoa salad"
click at [179, 222] on textarea "Quinoa salad" at bounding box center [305, 238] width 293 height 36
type textarea "Quinoa type salad"
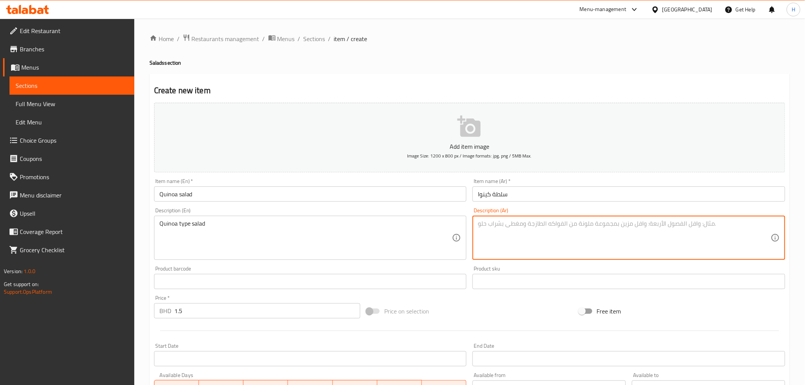
click at [498, 236] on textarea at bounding box center [624, 238] width 293 height 36
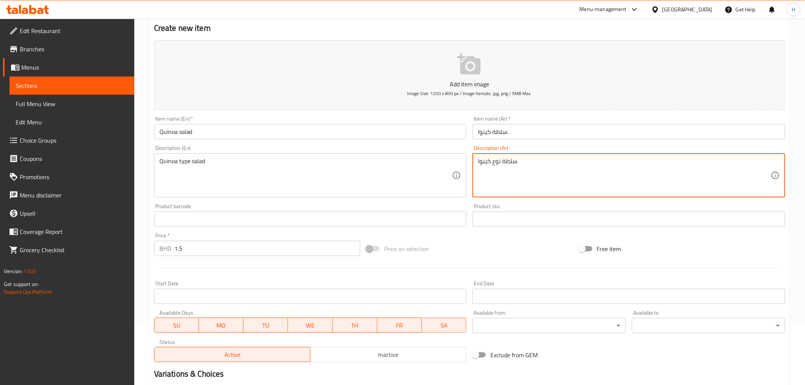
scroll to position [151, 0]
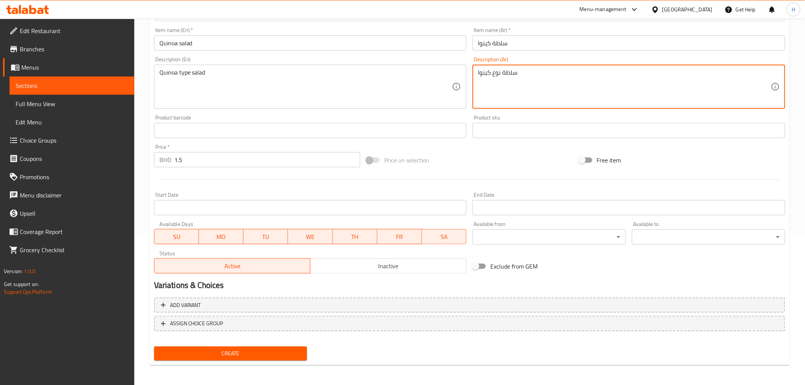
type textarea "سلطة نوع كينوا"
click at [202, 353] on span "Create" at bounding box center [230, 354] width 141 height 10
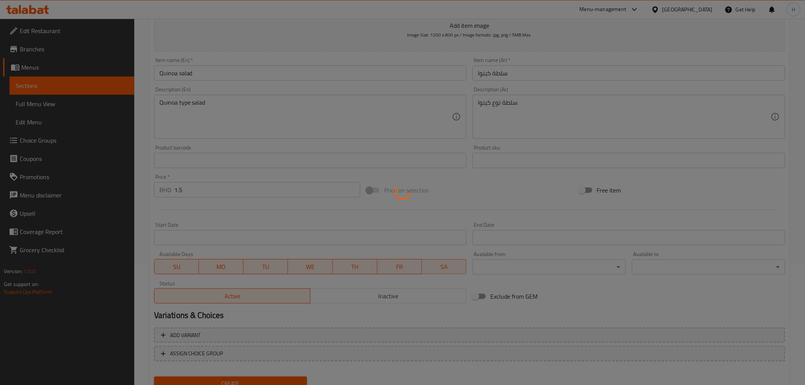
scroll to position [0, 0]
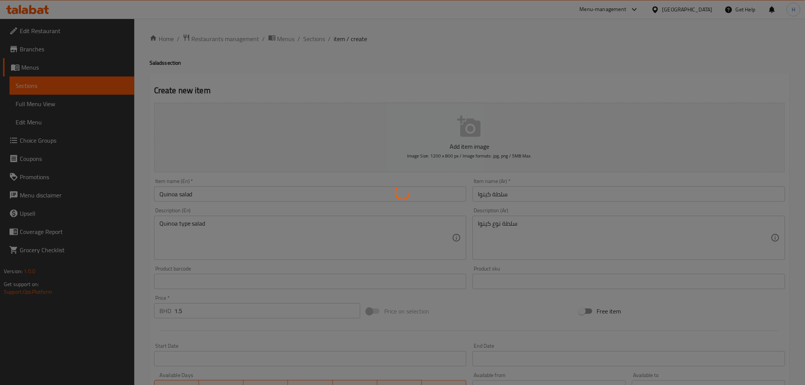
type input "0"
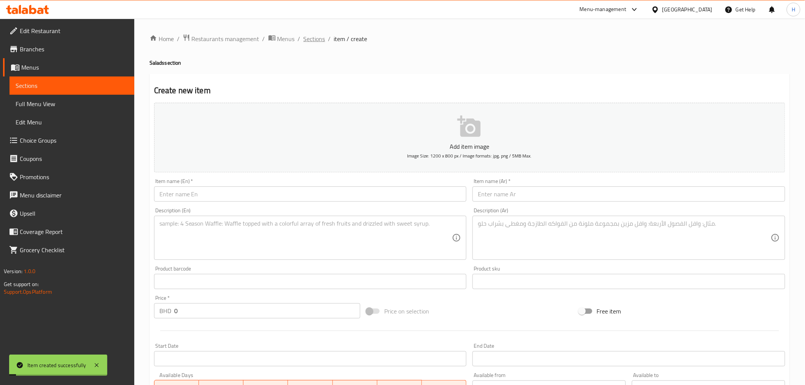
click at [314, 37] on span "Sections" at bounding box center [315, 38] width 22 height 9
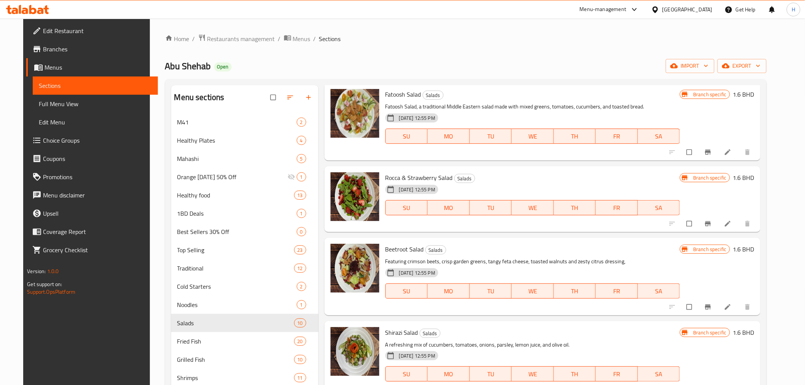
scroll to position [117, 0]
